Goal: Task Accomplishment & Management: Use online tool/utility

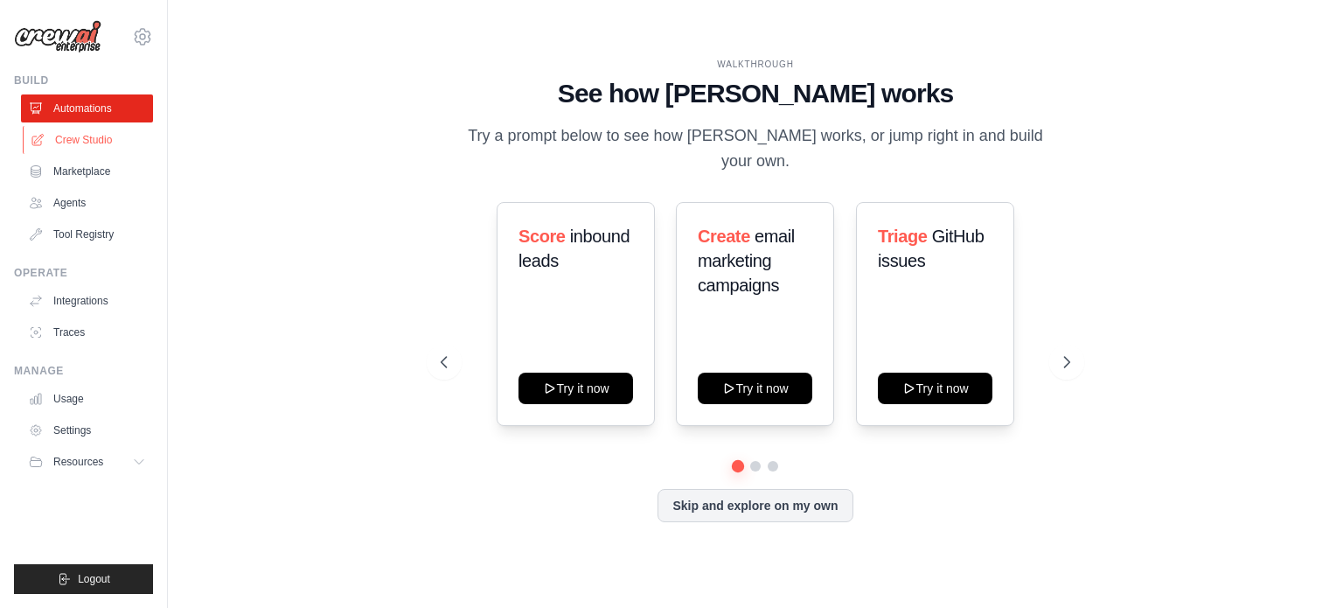
click at [80, 132] on link "Crew Studio" at bounding box center [89, 140] width 132 height 28
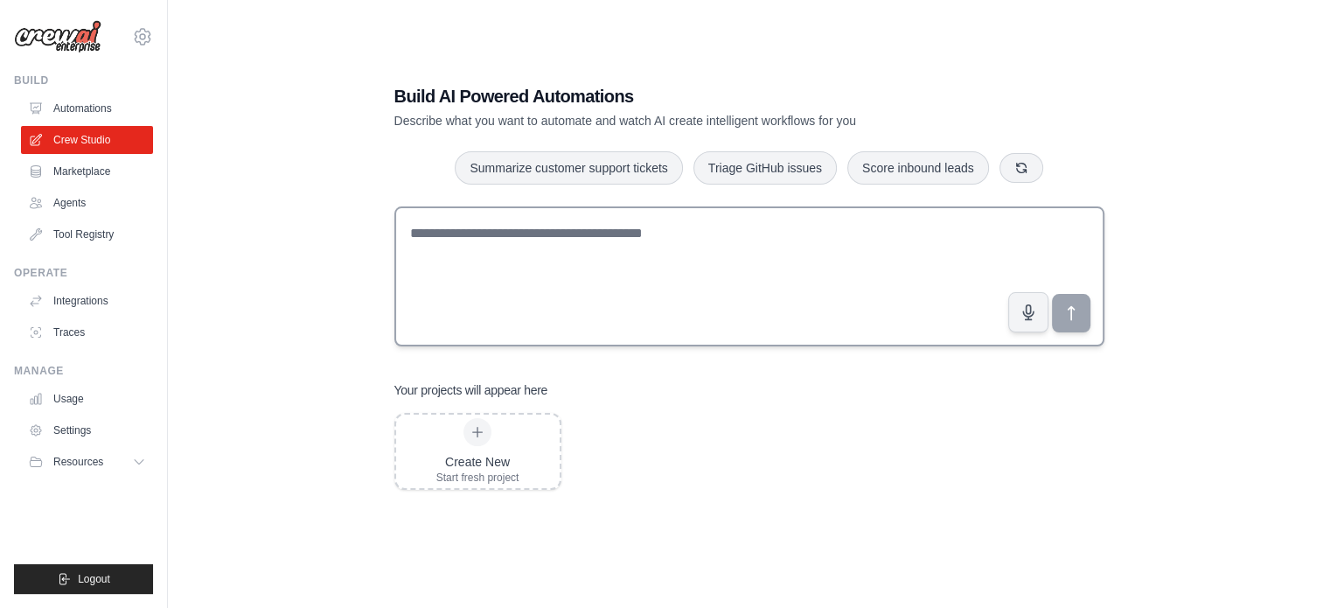
scroll to position [33, 0]
click at [487, 443] on div "Create New Start fresh project" at bounding box center [477, 453] width 83 height 66
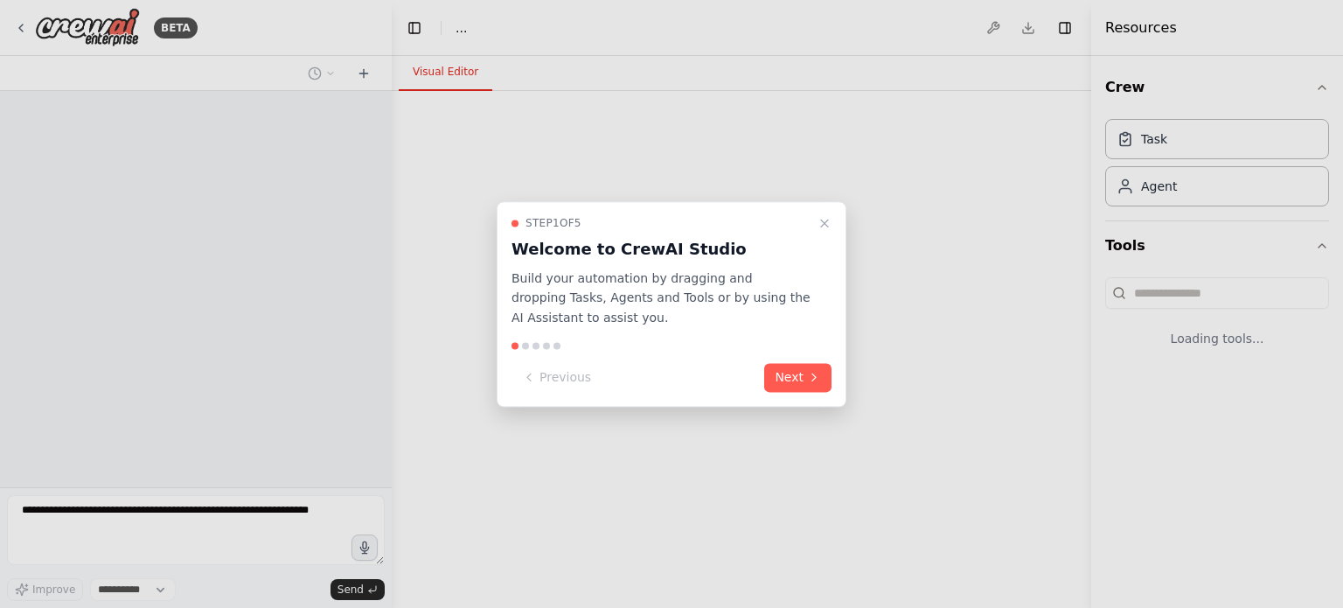
select select "****"
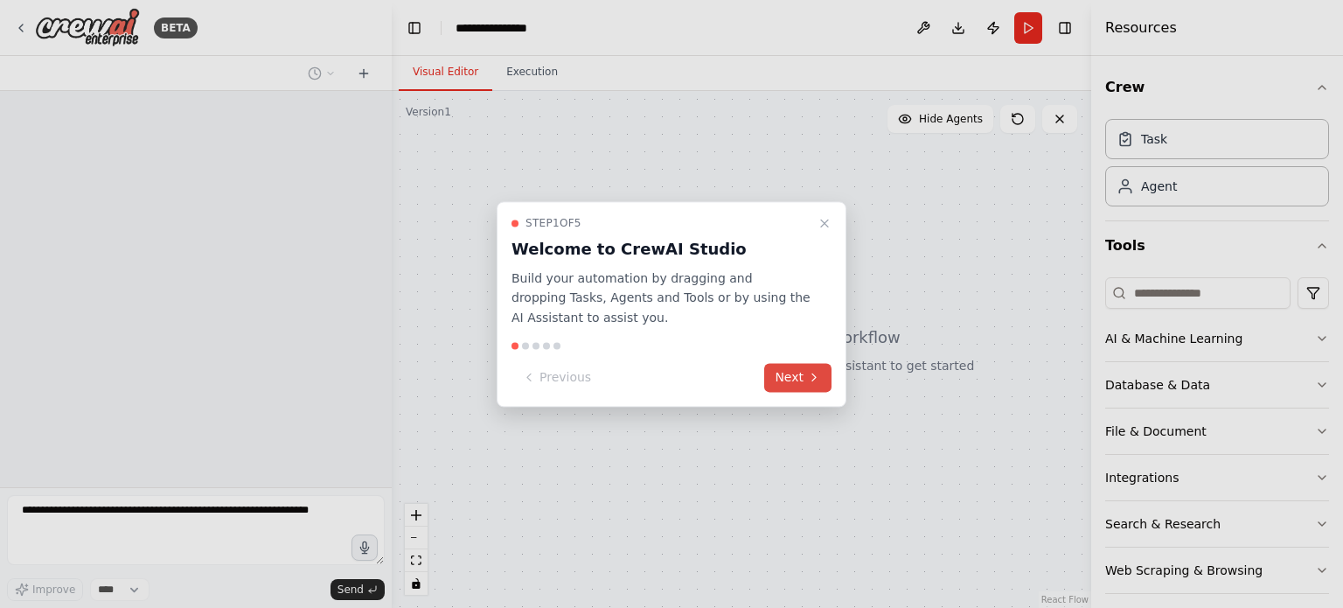
click at [805, 380] on button "Next" at bounding box center [797, 377] width 67 height 29
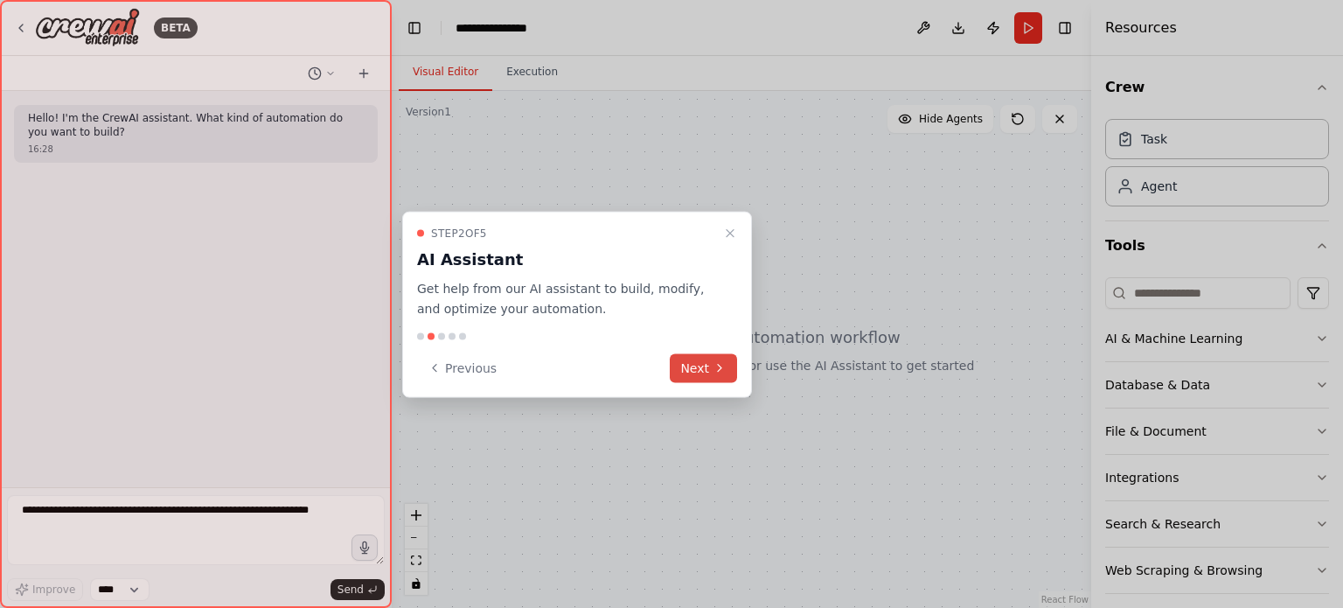
click at [718, 366] on icon at bounding box center [720, 368] width 14 height 14
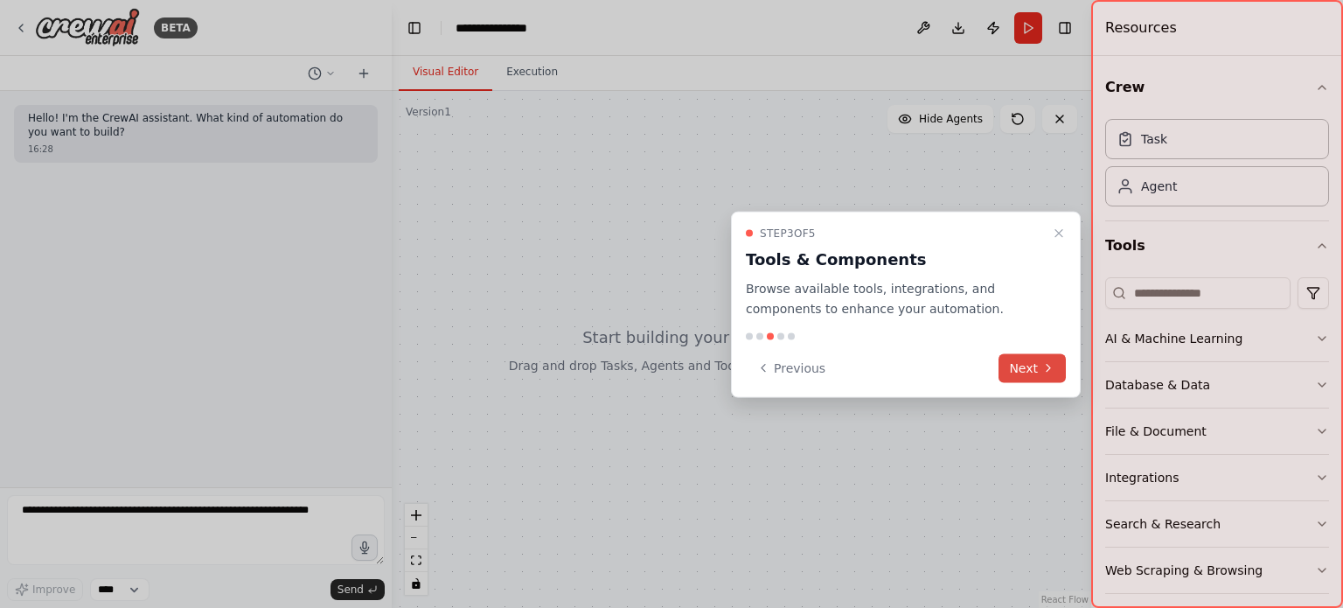
click at [1058, 362] on button "Next" at bounding box center [1032, 367] width 67 height 29
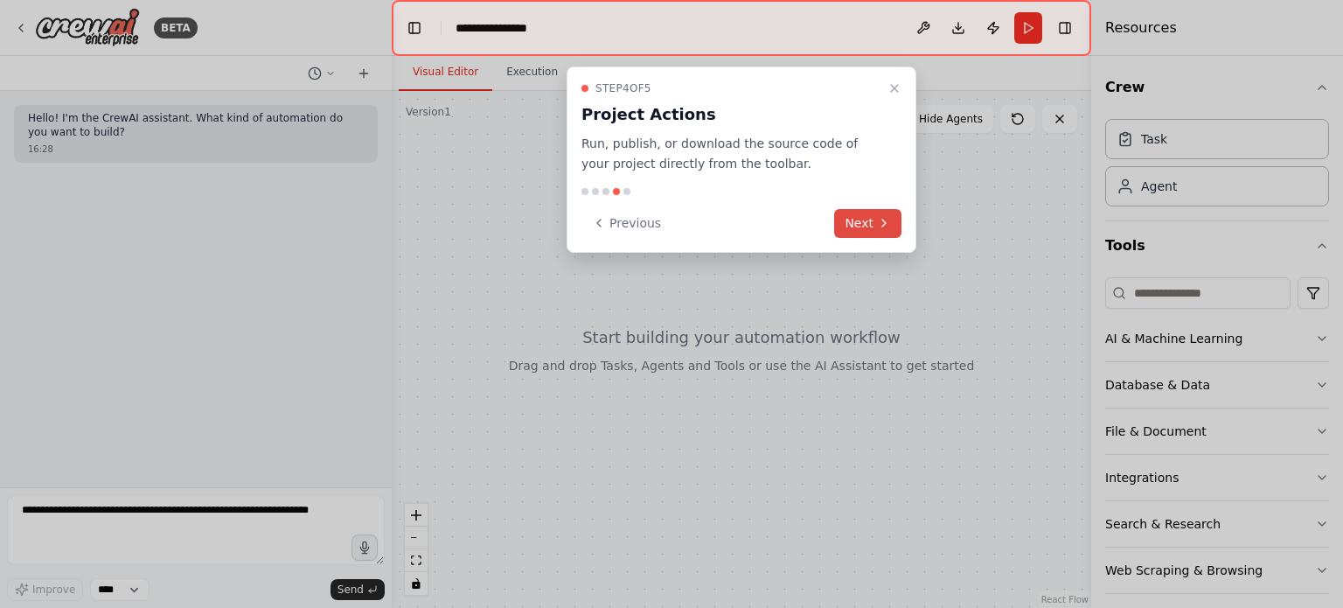
click at [843, 220] on button "Next" at bounding box center [867, 223] width 67 height 29
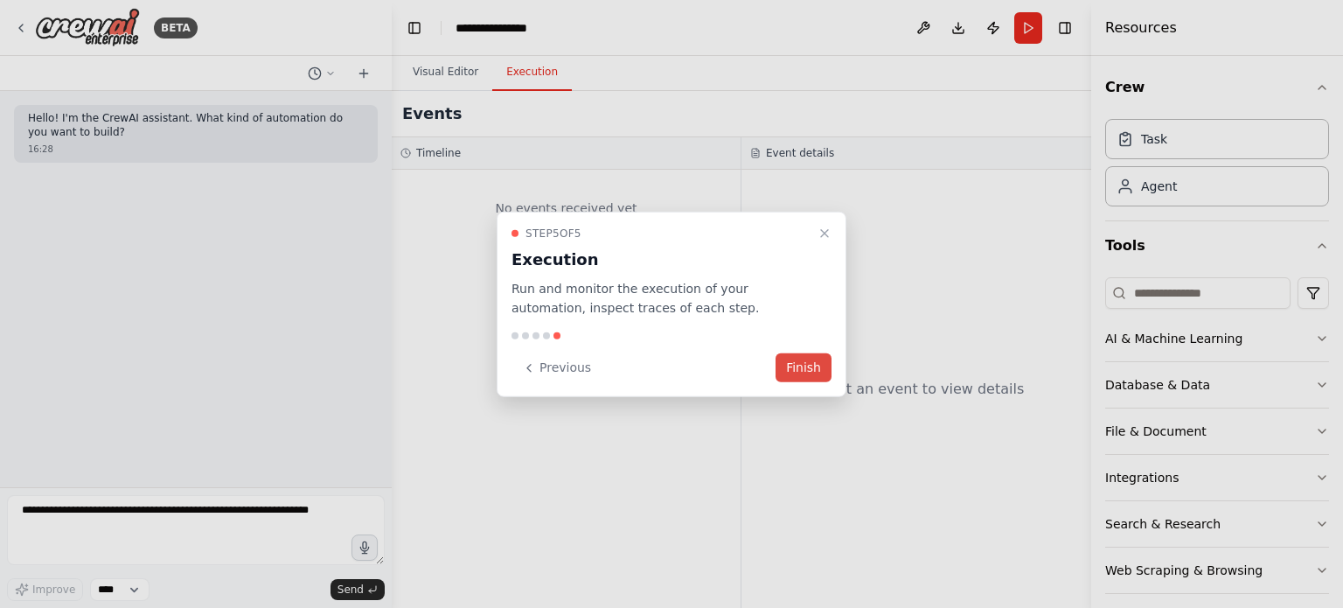
click at [805, 372] on button "Finish" at bounding box center [804, 367] width 56 height 29
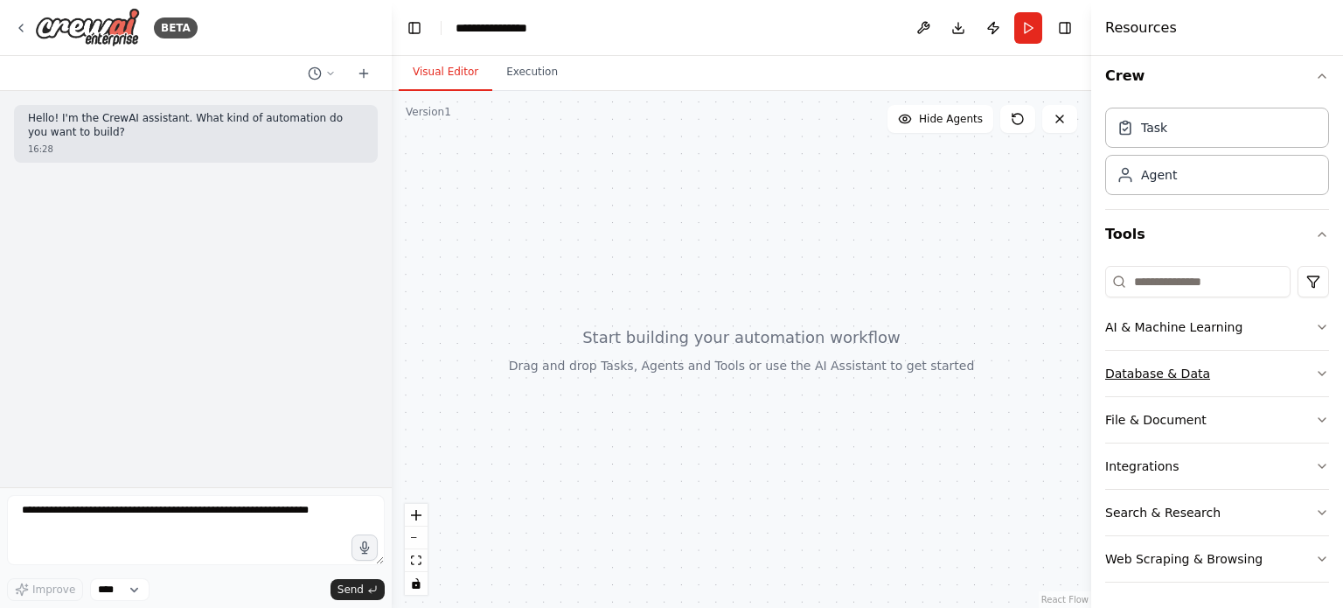
scroll to position [10, 0]
click at [1143, 455] on button "Integrations" at bounding box center [1217, 466] width 224 height 45
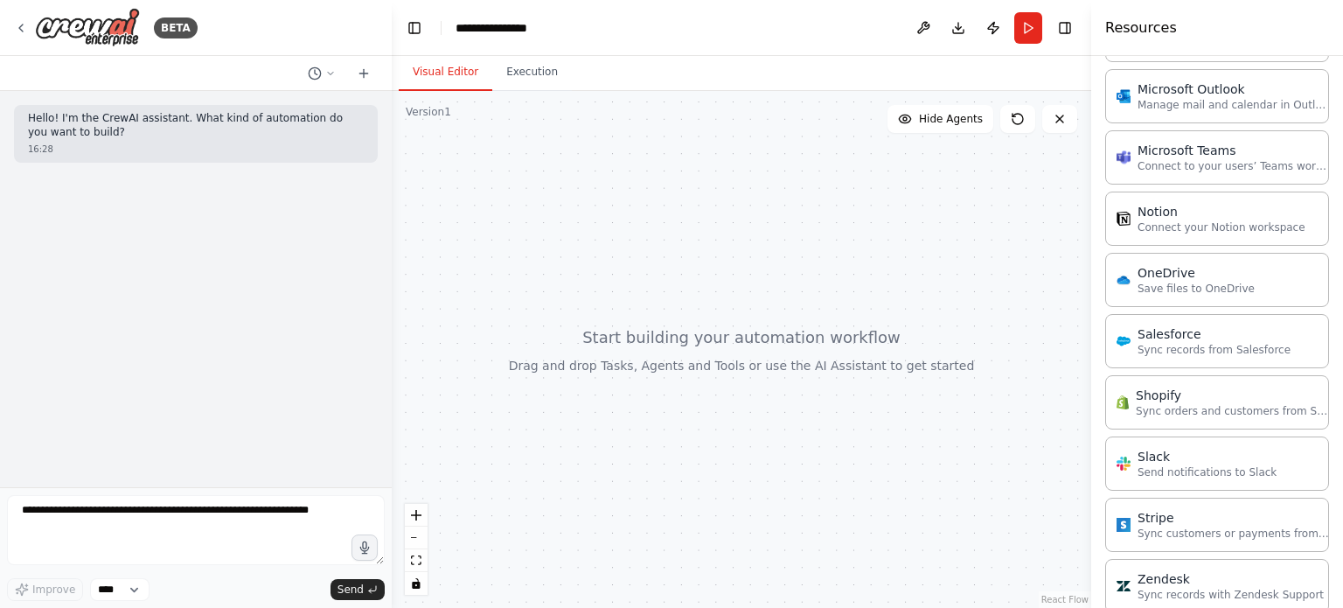
scroll to position [1210, 0]
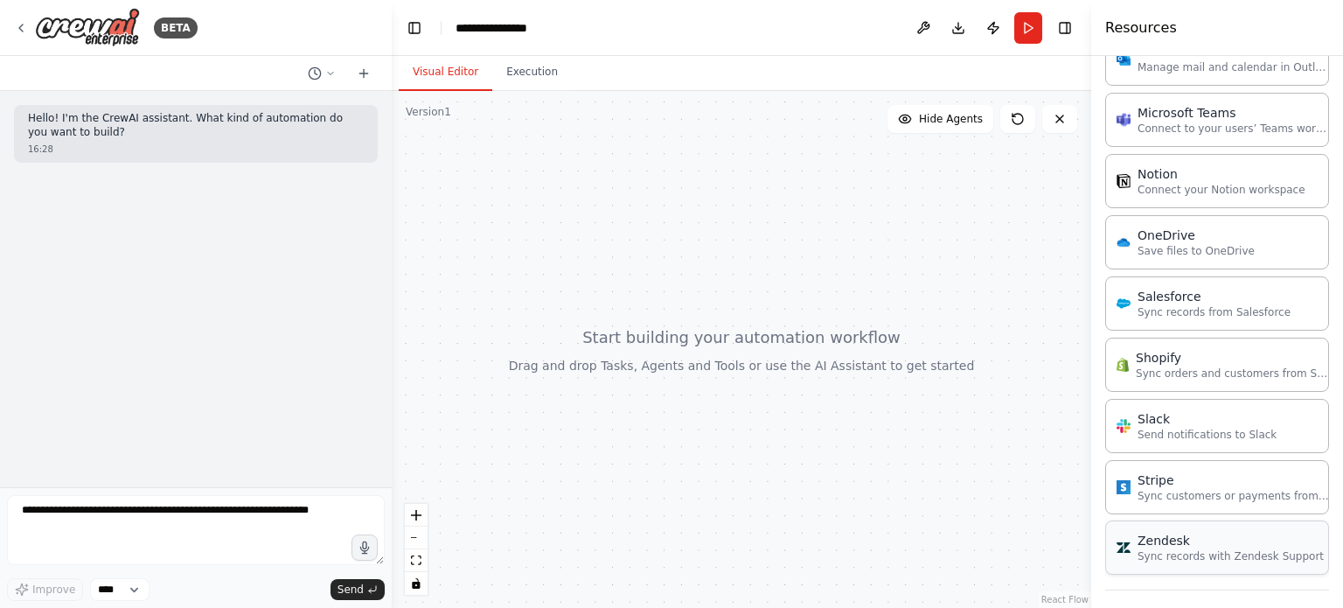
click at [1137, 532] on div "Zendesk Sync records with Zendesk Support" at bounding box center [1217, 547] width 201 height 31
click at [1198, 535] on div "Zendesk" at bounding box center [1231, 540] width 186 height 17
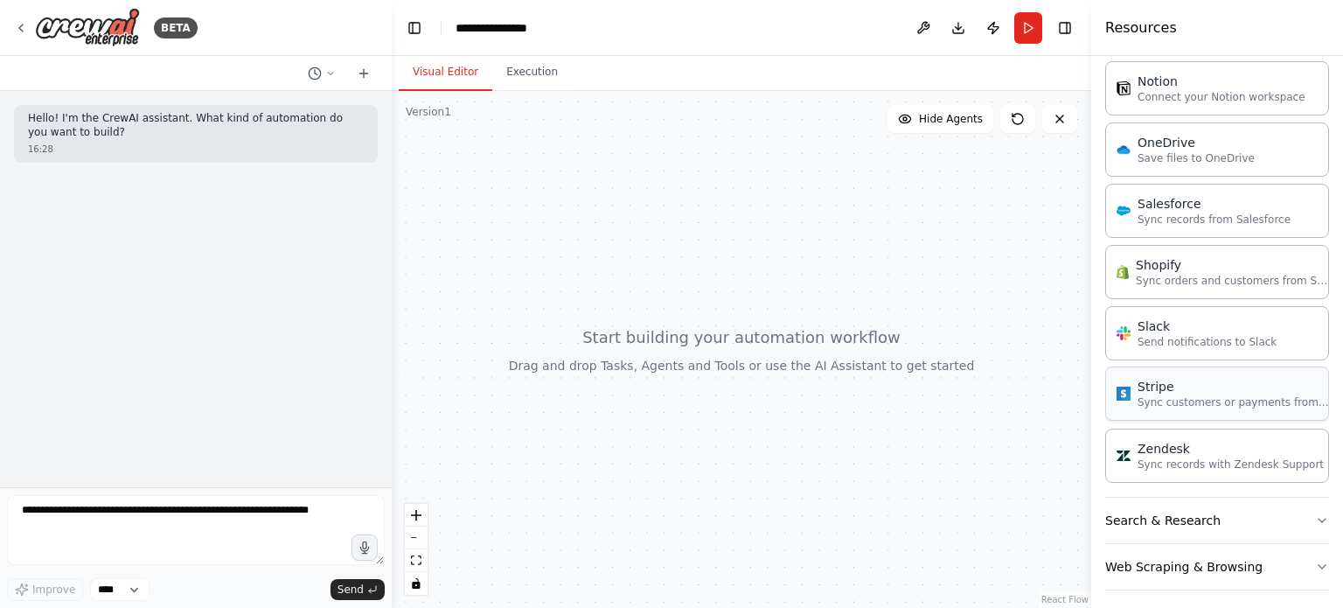
scroll to position [1300, 0]
click at [1280, 470] on div "Zendesk Sync records with Zendesk Support" at bounding box center [1217, 457] width 224 height 54
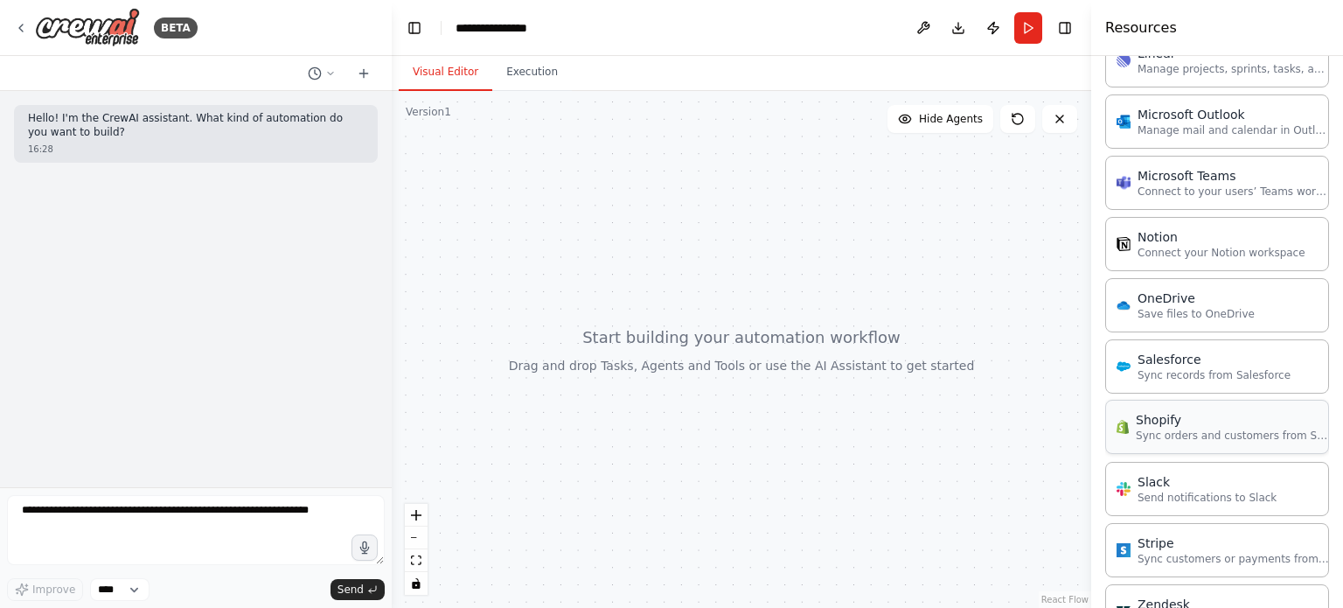
scroll to position [1136, 0]
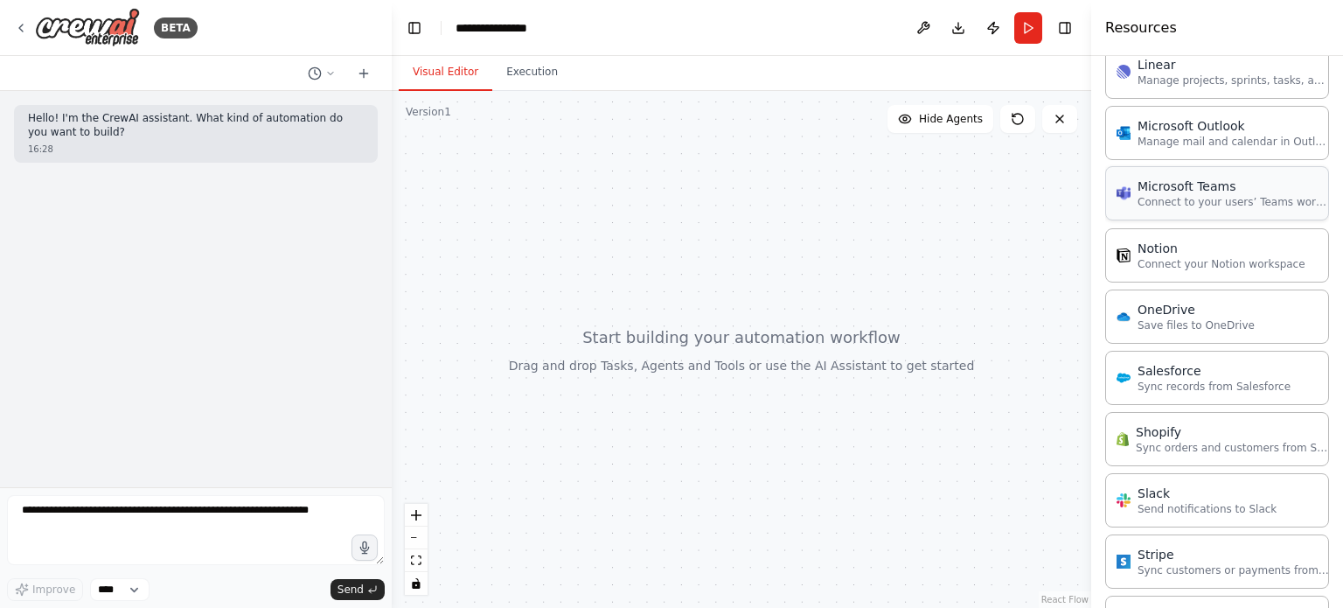
click at [1214, 195] on p "Connect to your users’ Teams workspaces" at bounding box center [1234, 202] width 192 height 14
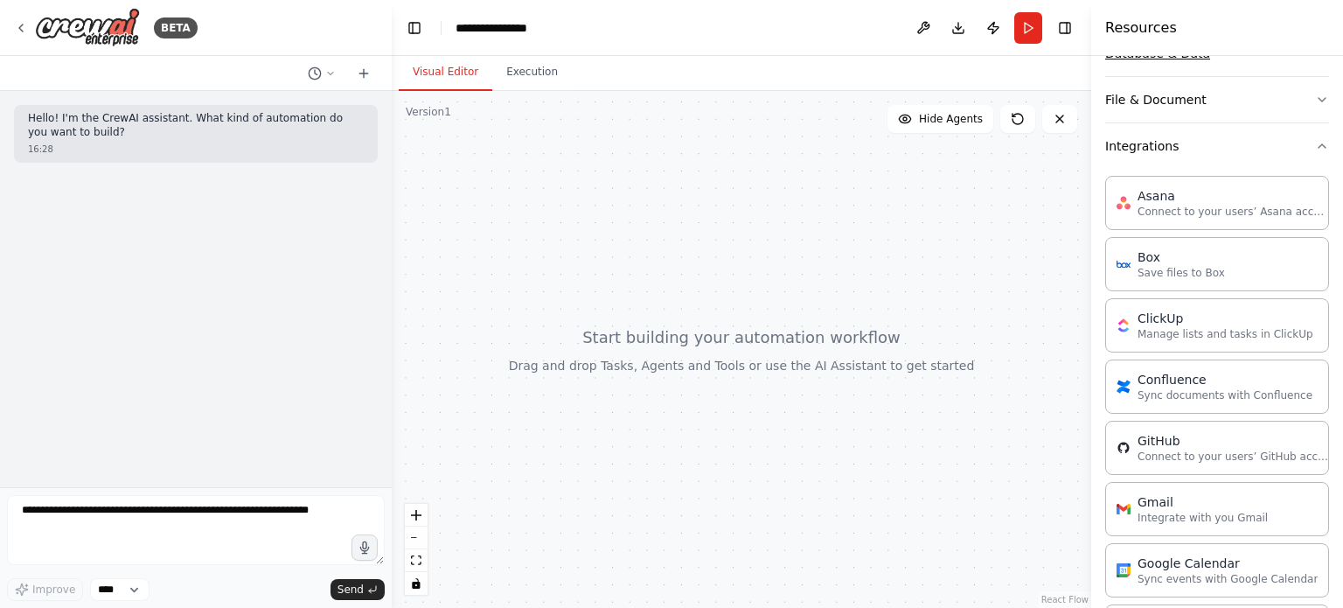
scroll to position [342, 0]
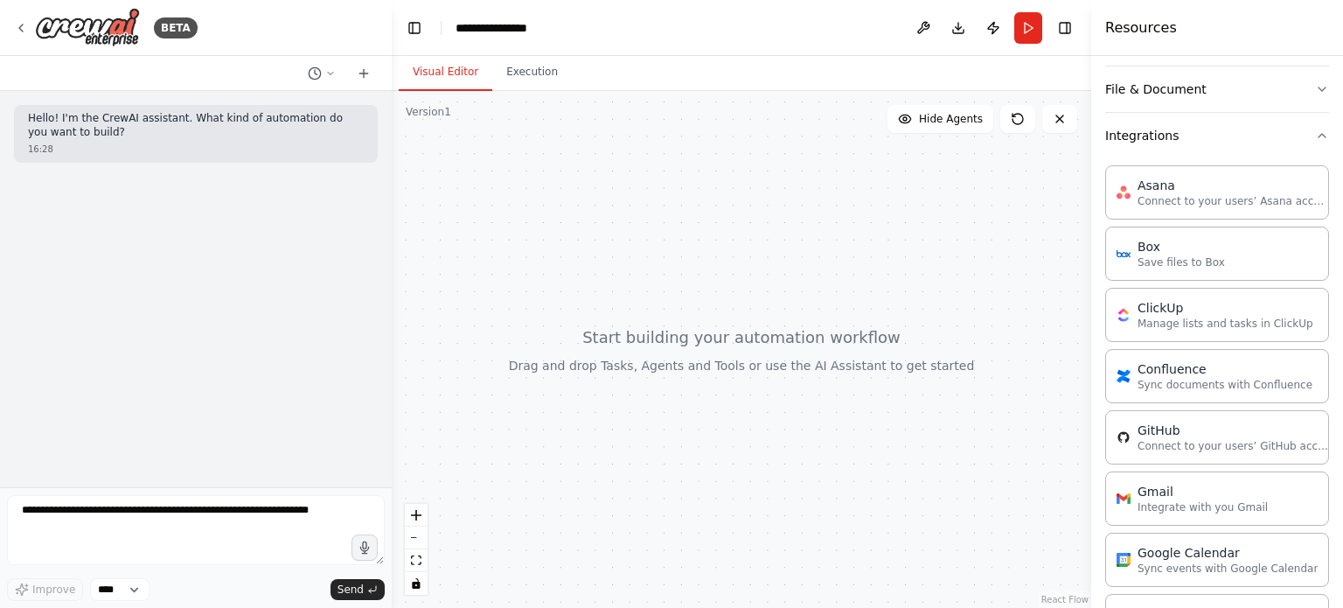
click at [1184, 178] on div "Asana" at bounding box center [1234, 184] width 192 height 17
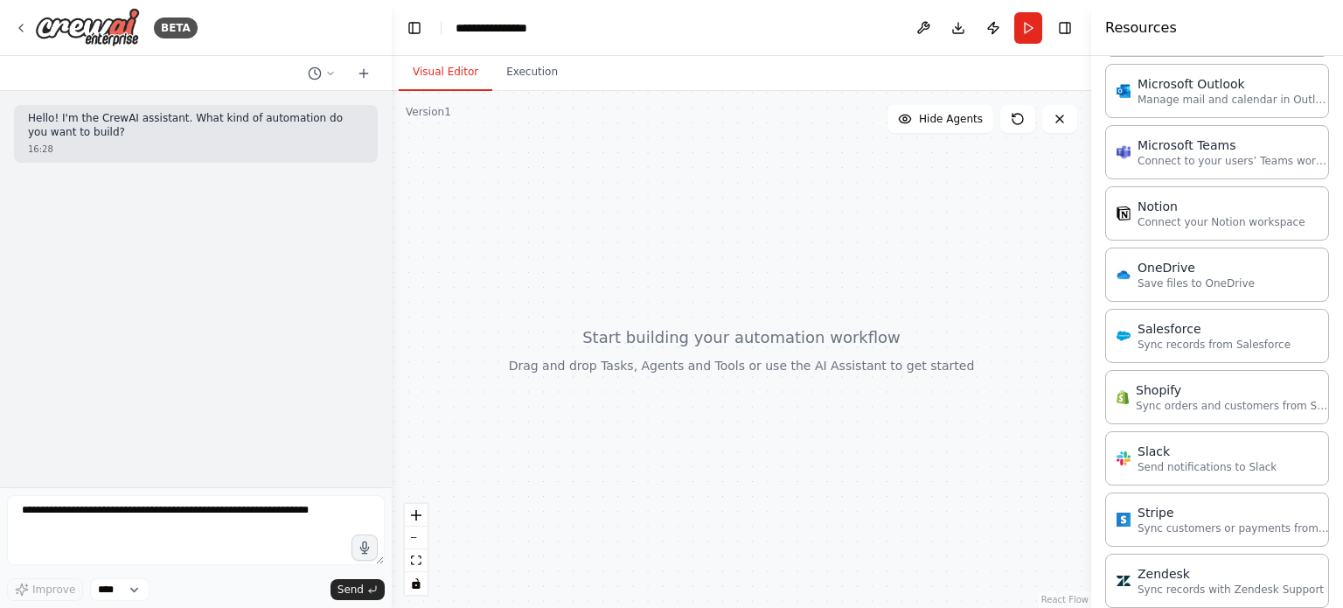
scroll to position [1304, 0]
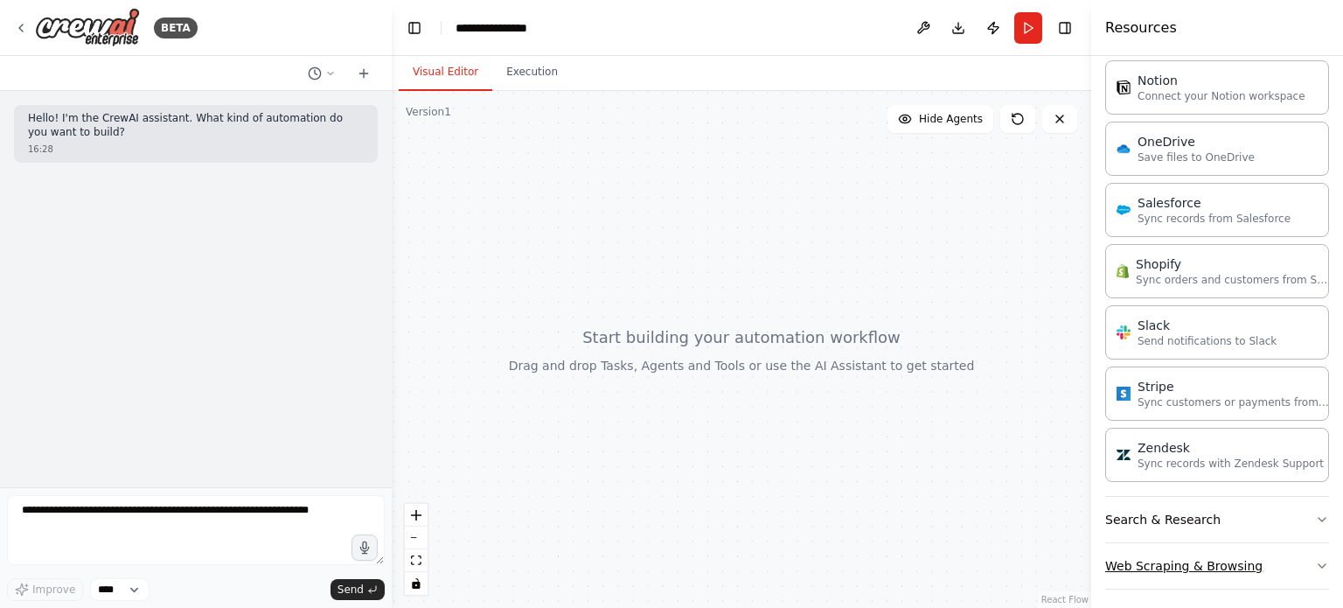
click at [1282, 561] on button "Web Scraping & Browsing" at bounding box center [1217, 565] width 224 height 45
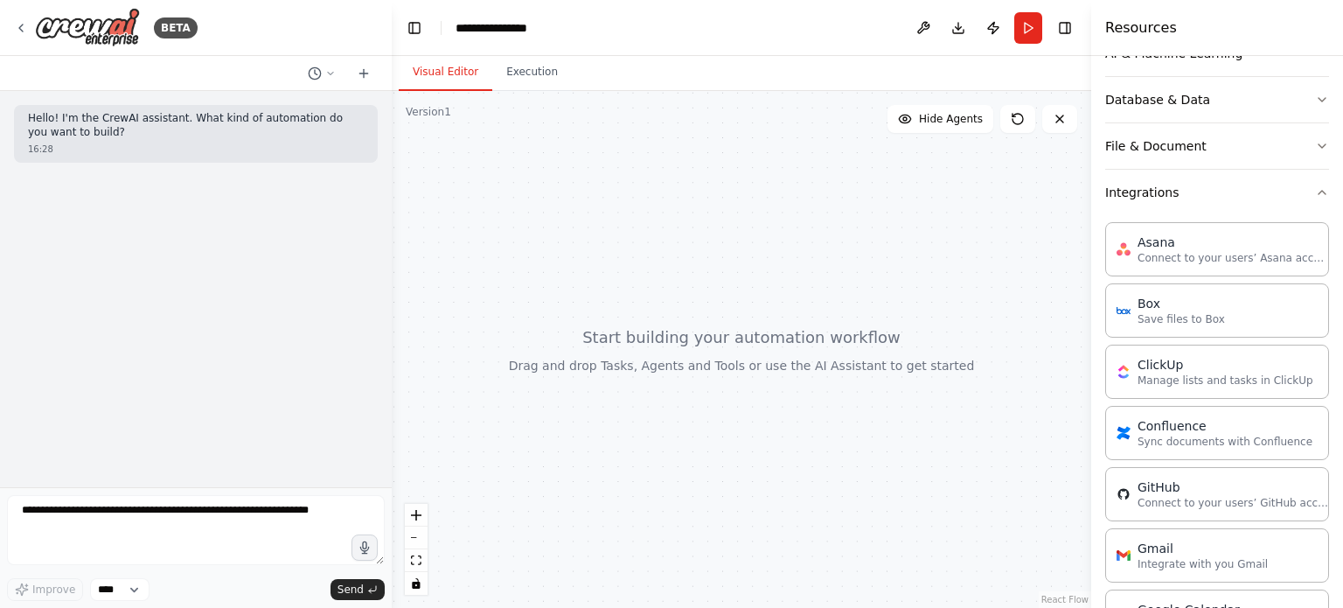
scroll to position [0, 0]
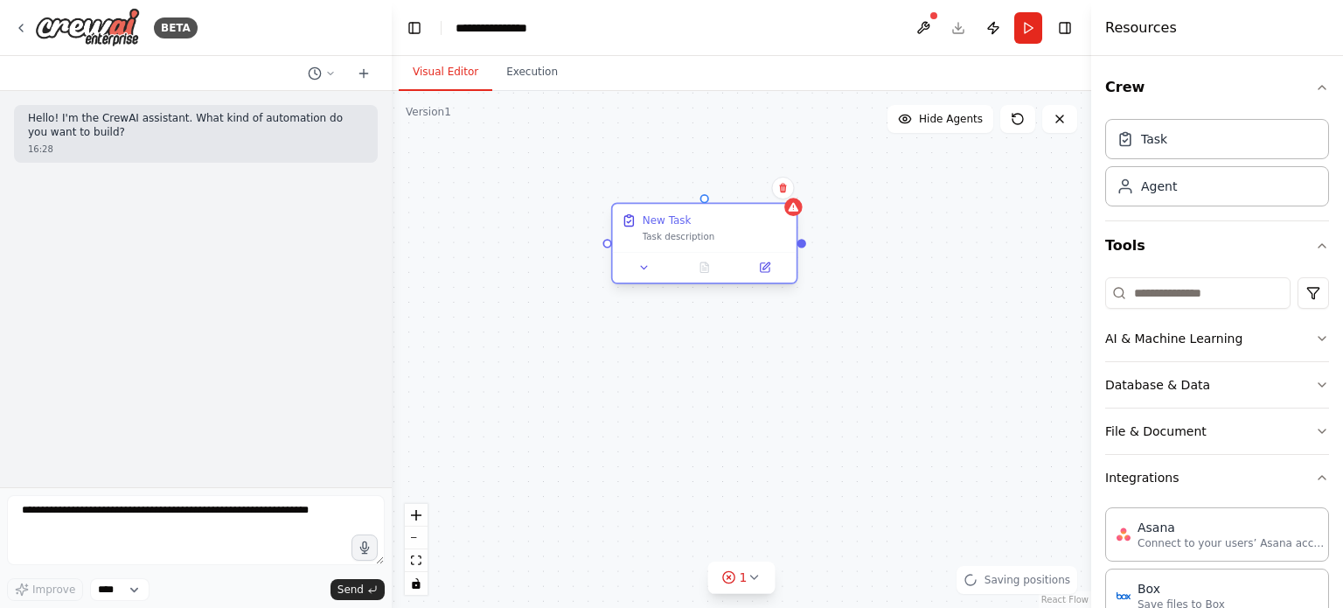
drag, startPoint x: 826, startPoint y: 314, endPoint x: 701, endPoint y: 218, distance: 157.1
click at [701, 218] on div "New Task" at bounding box center [715, 220] width 145 height 15
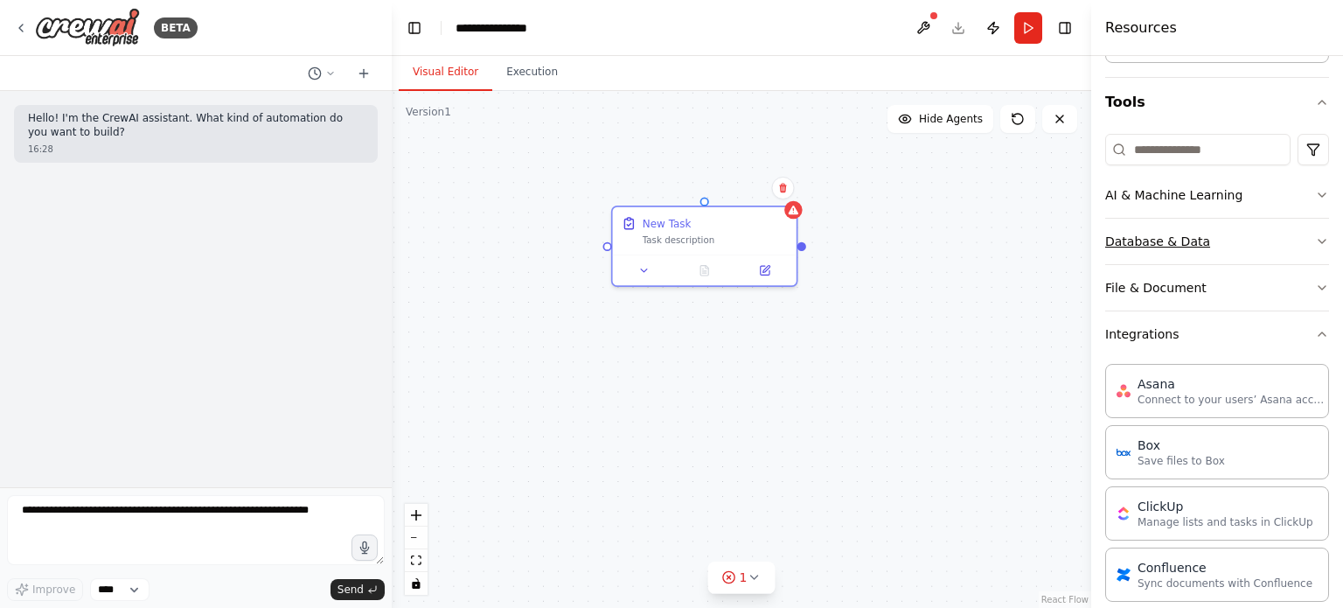
scroll to position [143, 0]
click at [803, 247] on div "New Task Task description" at bounding box center [742, 349] width 700 height 517
drag, startPoint x: 805, startPoint y: 245, endPoint x: 849, endPoint y: 393, distance: 154.4
click at [849, 393] on div "New Task Task description" at bounding box center [742, 349] width 700 height 517
click at [756, 580] on icon at bounding box center [754, 577] width 14 height 14
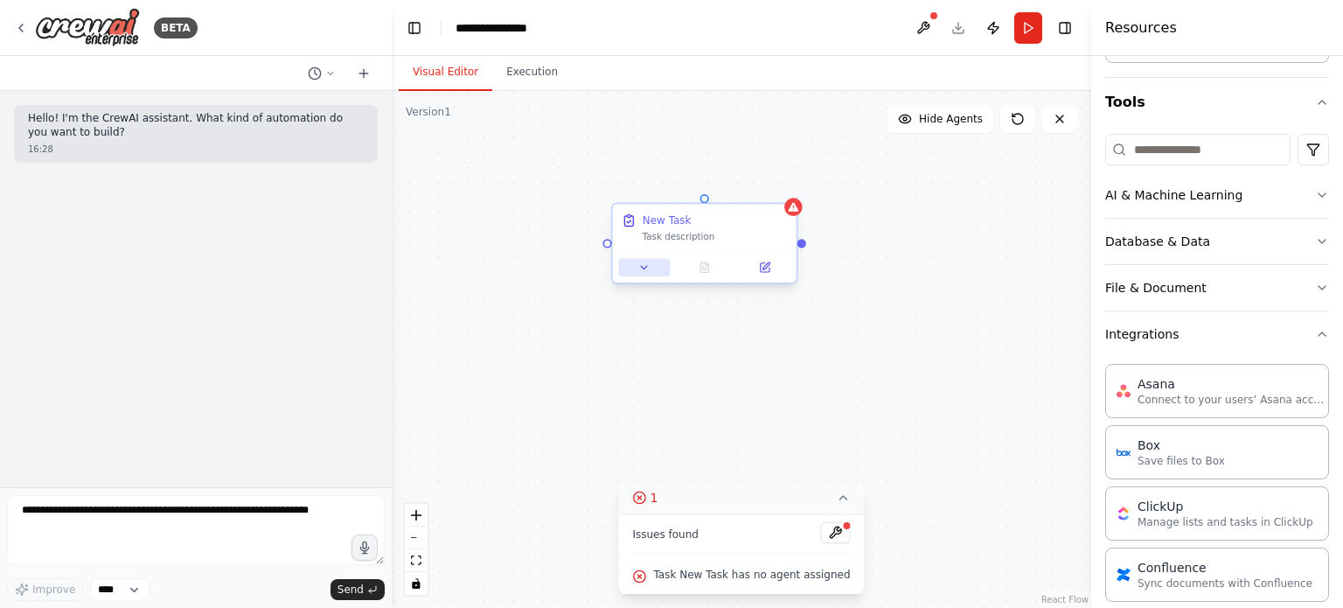
click at [638, 270] on icon at bounding box center [644, 267] width 12 height 12
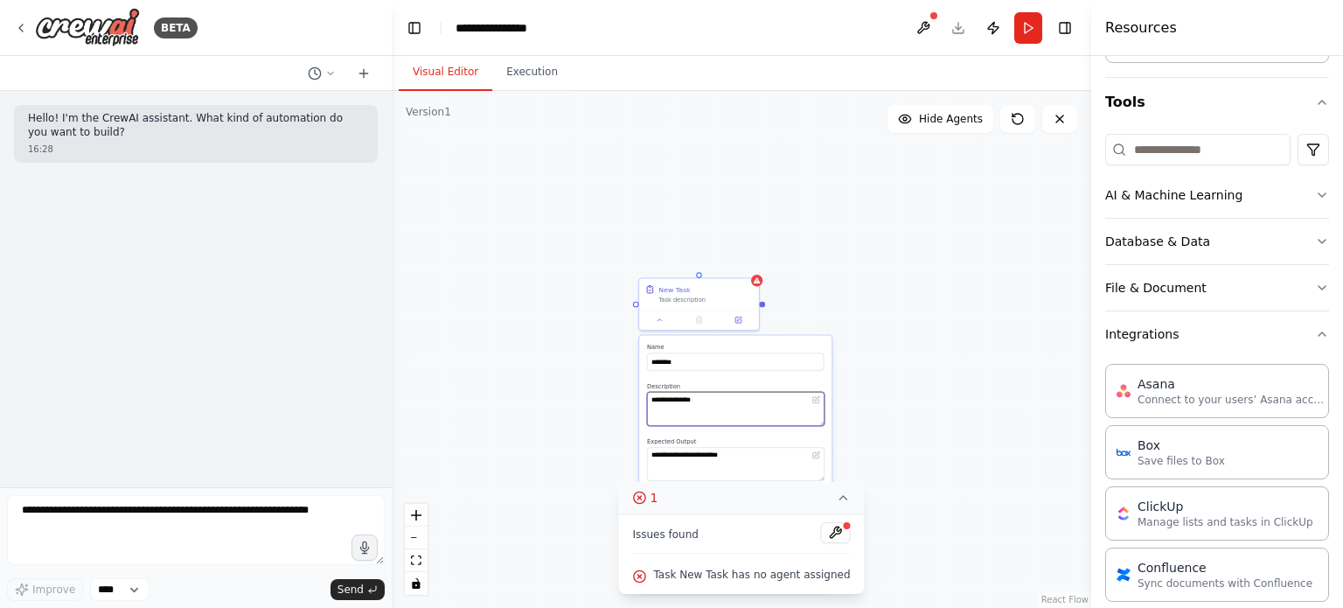
click at [727, 419] on textarea "**********" at bounding box center [736, 409] width 178 height 34
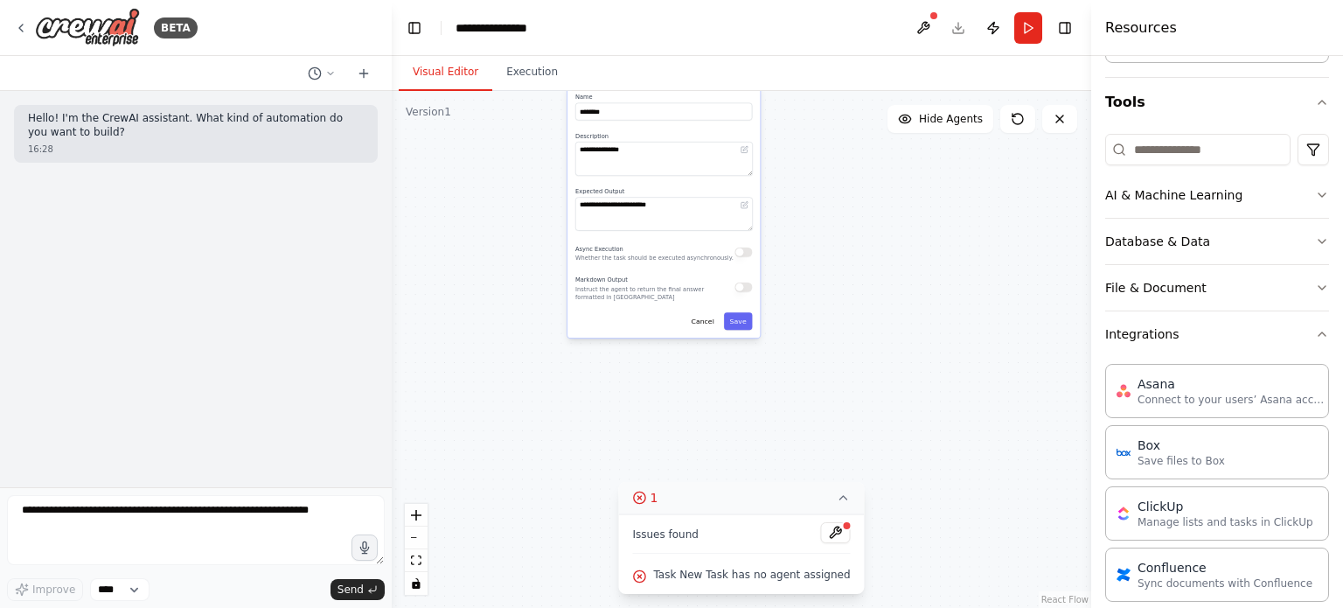
drag, startPoint x: 864, startPoint y: 352, endPoint x: 792, endPoint y: 105, distance: 256.8
click at [792, 105] on div "**********" at bounding box center [742, 349] width 700 height 517
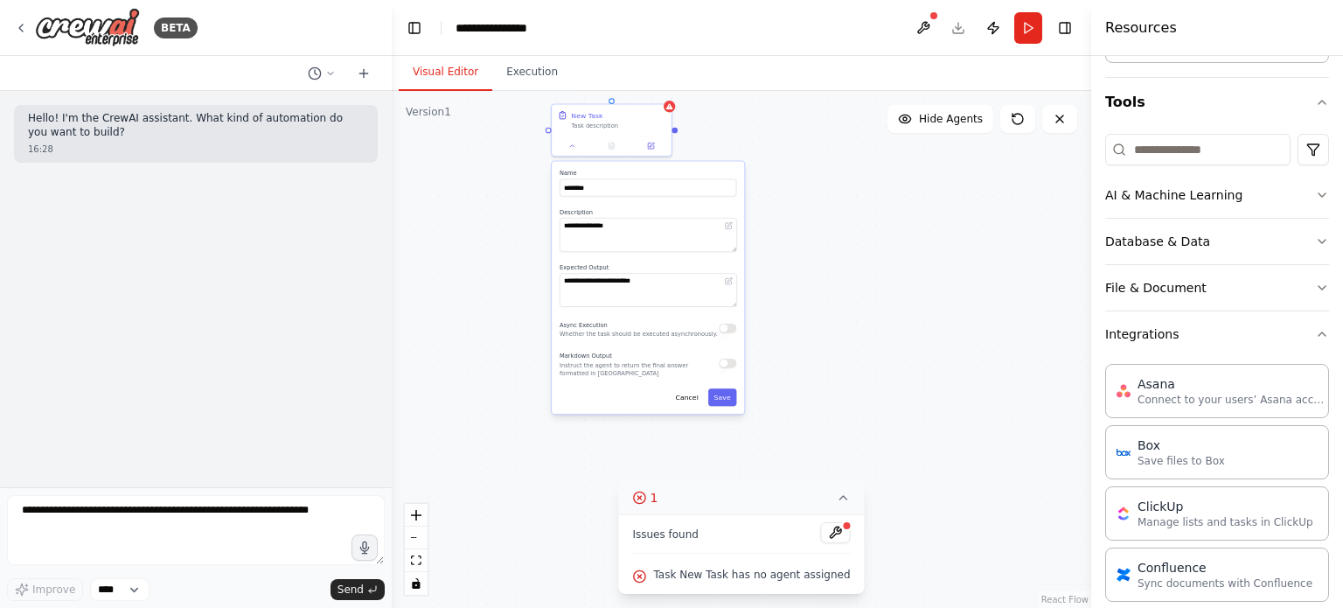
drag, startPoint x: 777, startPoint y: 296, endPoint x: 770, endPoint y: 359, distance: 64.2
click at [770, 359] on div "**********" at bounding box center [742, 349] width 700 height 517
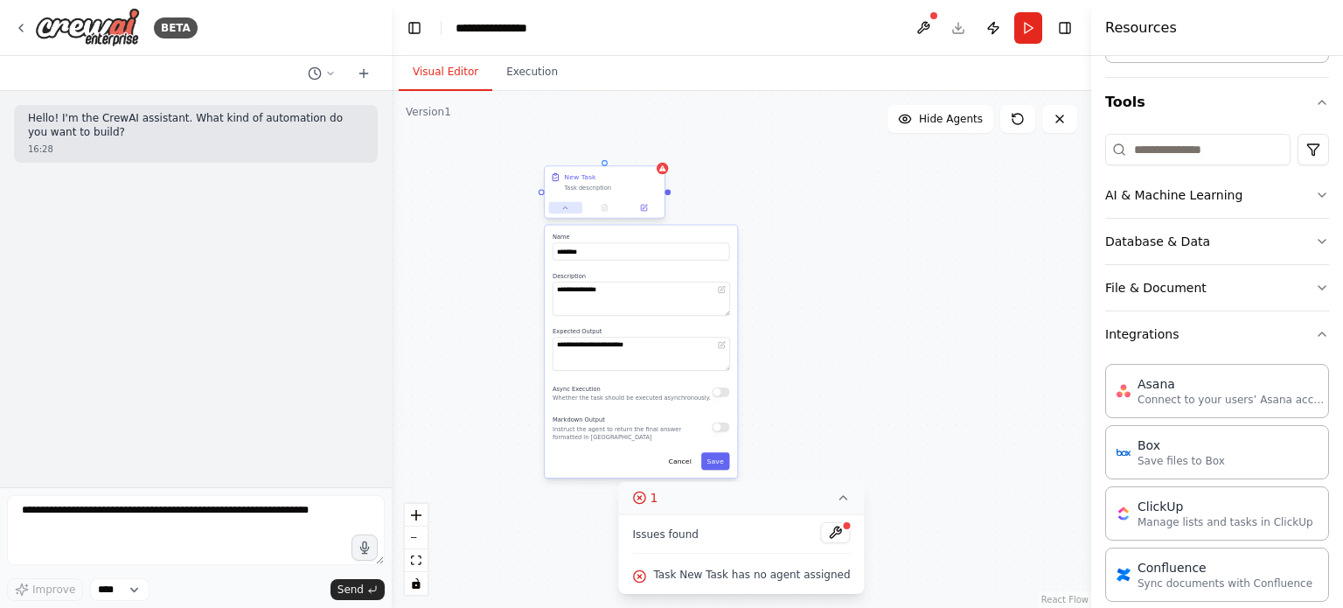
click at [570, 210] on button at bounding box center [565, 207] width 33 height 11
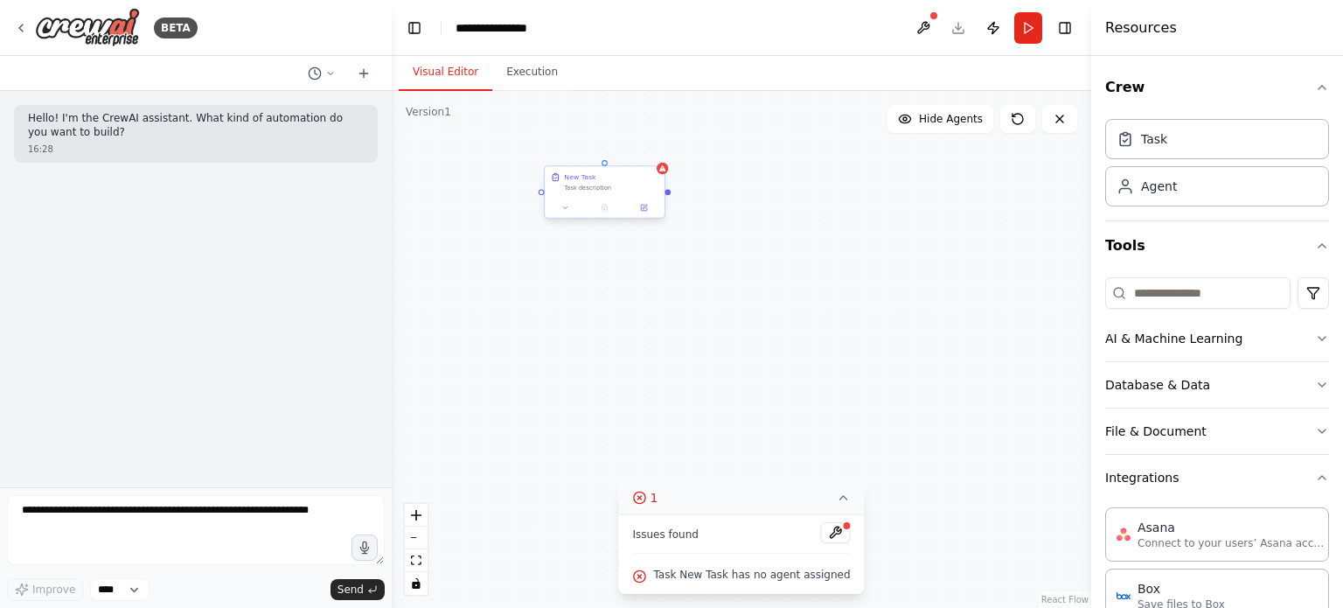
click at [639, 191] on div "Task description" at bounding box center [611, 188] width 94 height 8
click at [651, 157] on button at bounding box center [650, 149] width 23 height 23
click at [621, 145] on button "Confirm" at bounding box center [601, 149] width 62 height 21
